Goal: Navigation & Orientation: Find specific page/section

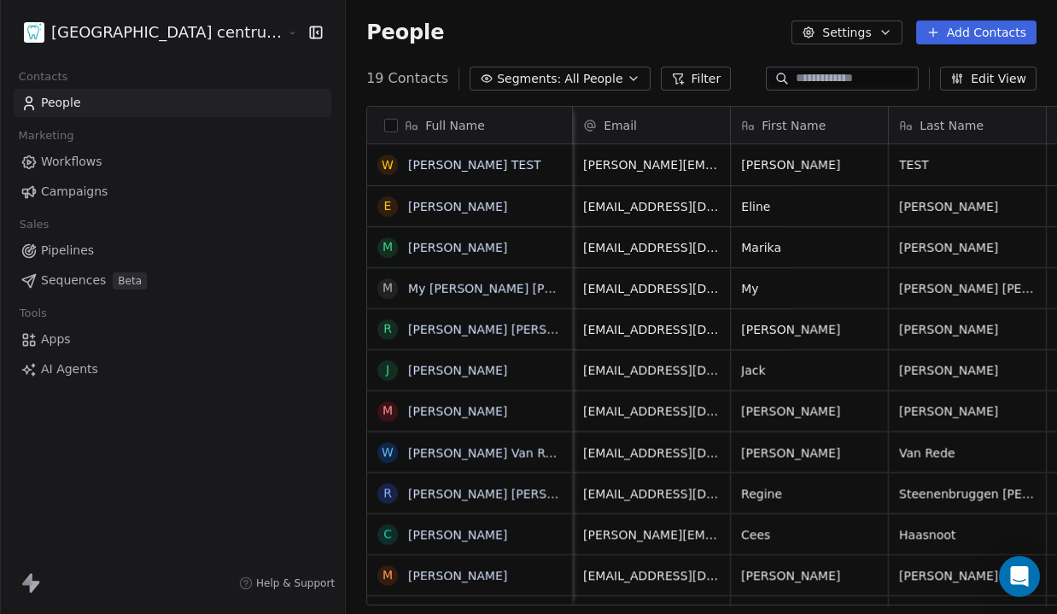
scroll to position [541, 771]
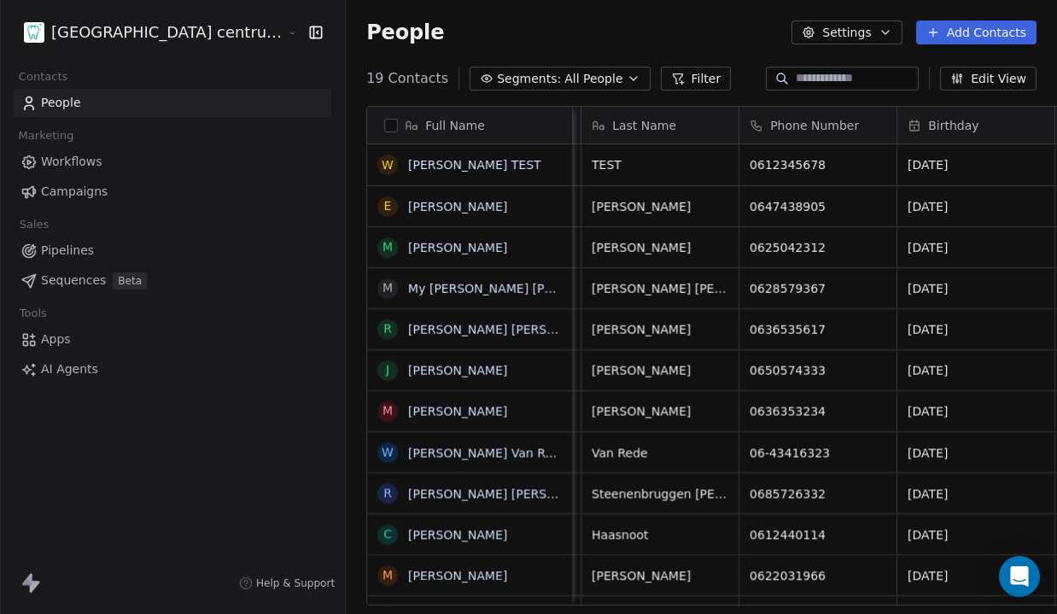
click at [198, 243] on link "Pipelines" at bounding box center [173, 251] width 318 height 28
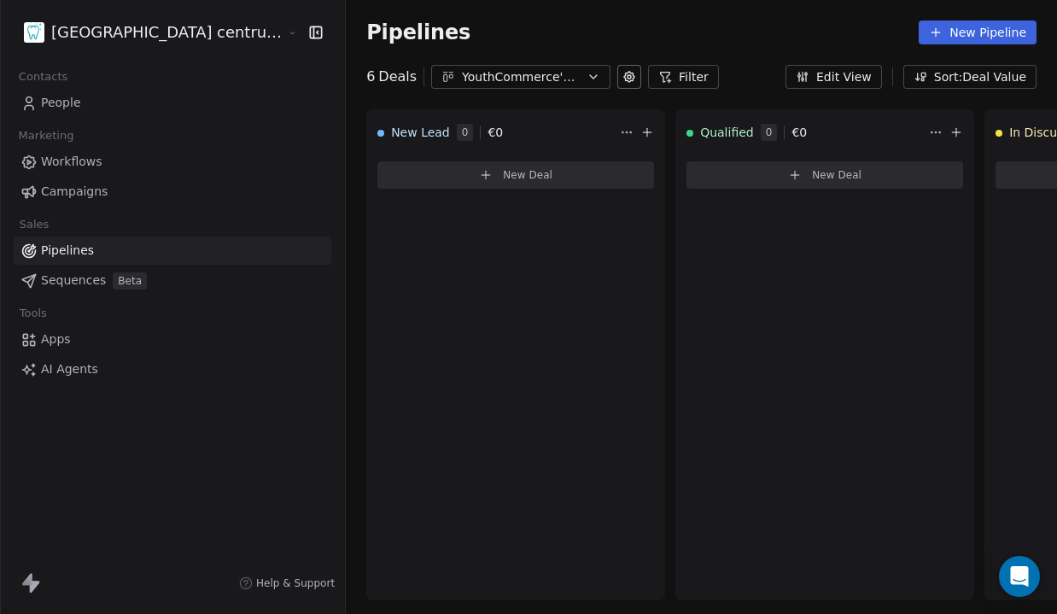
click at [104, 152] on link "Workflows" at bounding box center [173, 162] width 318 height 28
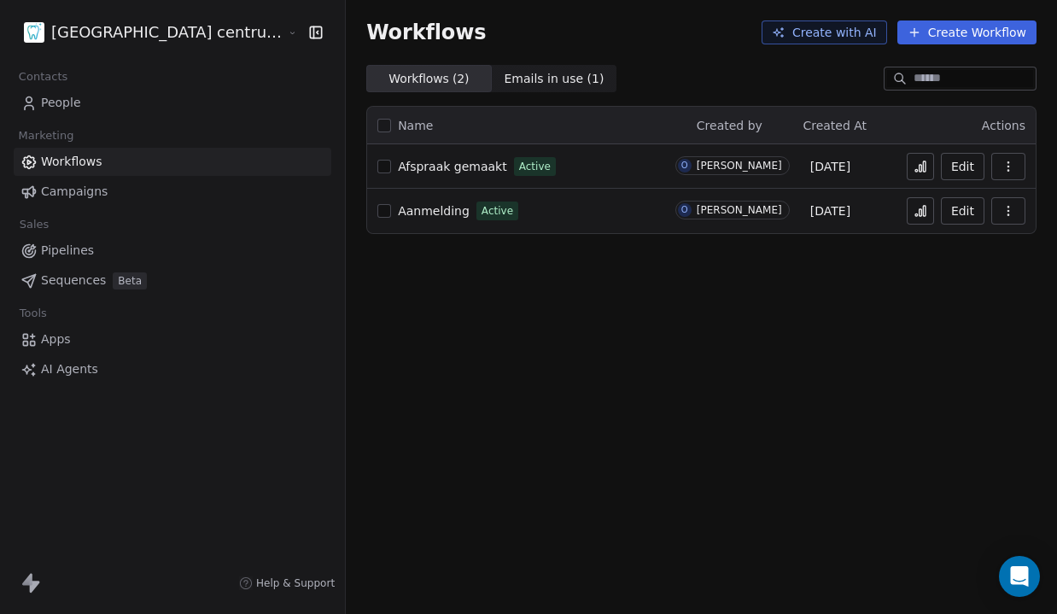
click at [115, 110] on link "People" at bounding box center [173, 103] width 318 height 28
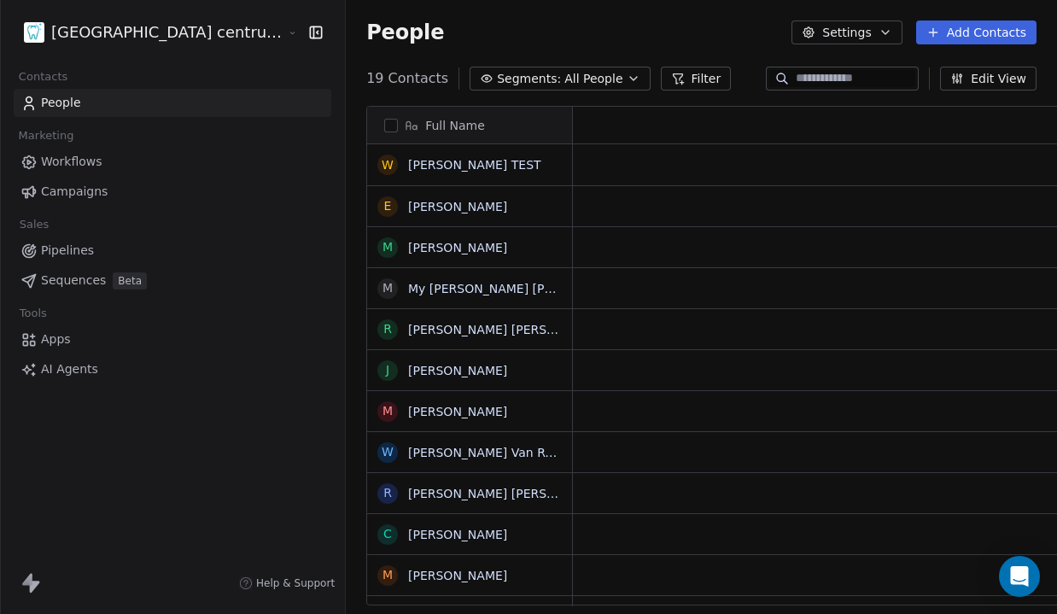
scroll to position [1, 1]
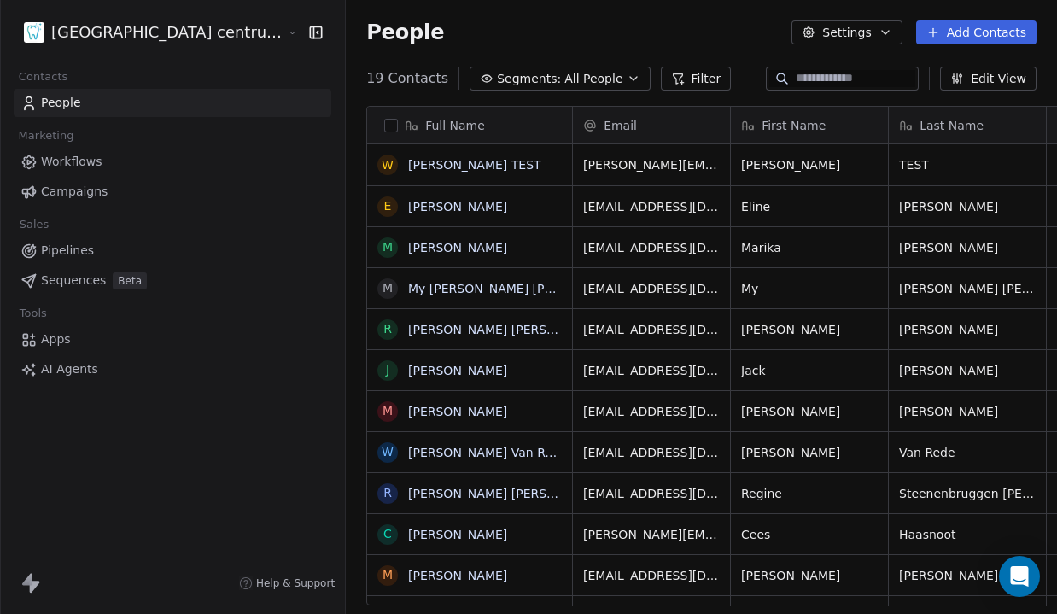
click at [172, 27] on html "Tandheelkundig centrum Sassembourg Contacts People Marketing Workflows Campaign…" at bounding box center [528, 307] width 1057 height 614
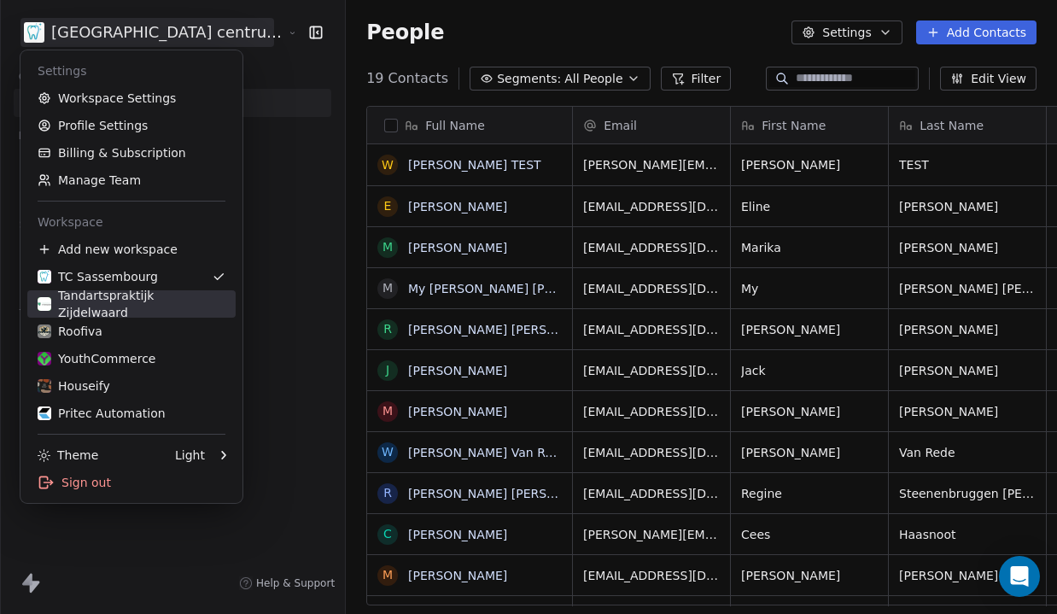
click at [154, 308] on div "Tandartspraktijk Zijdelwaard" at bounding box center [132, 304] width 188 height 34
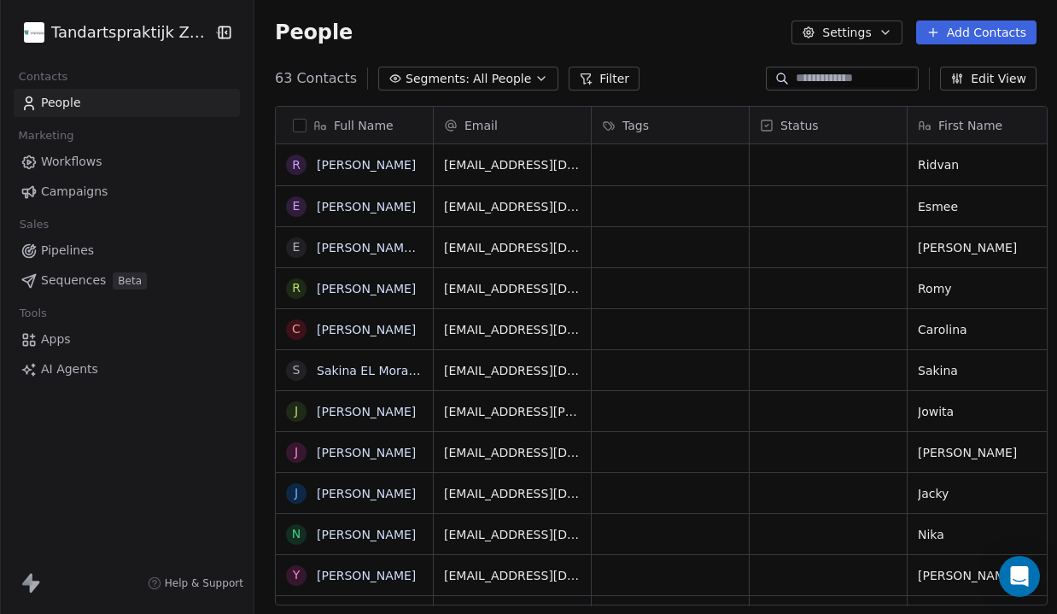
scroll to position [541, 814]
